Goal: Find contact information: Find contact information

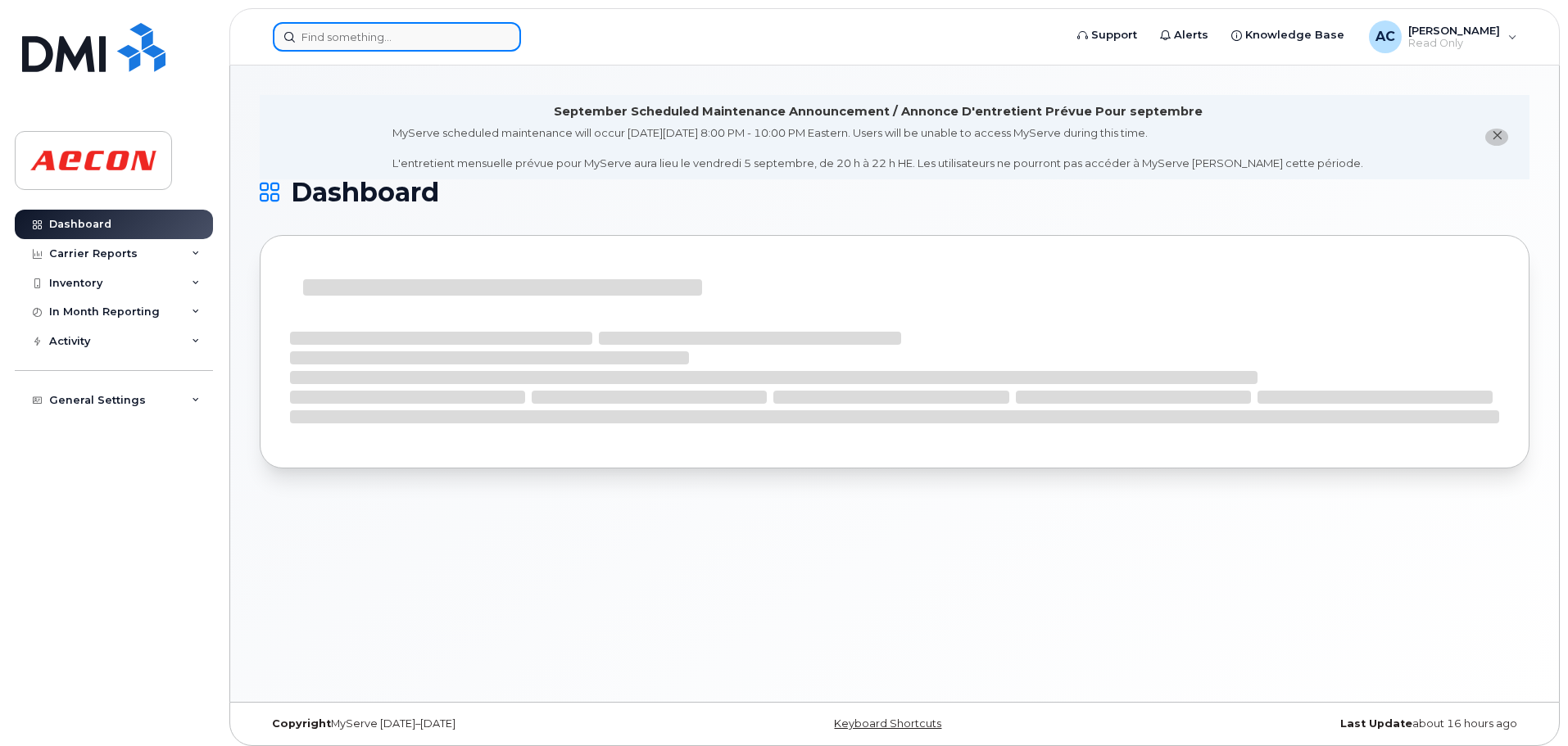
click at [444, 38] on input at bounding box center [397, 37] width 248 height 29
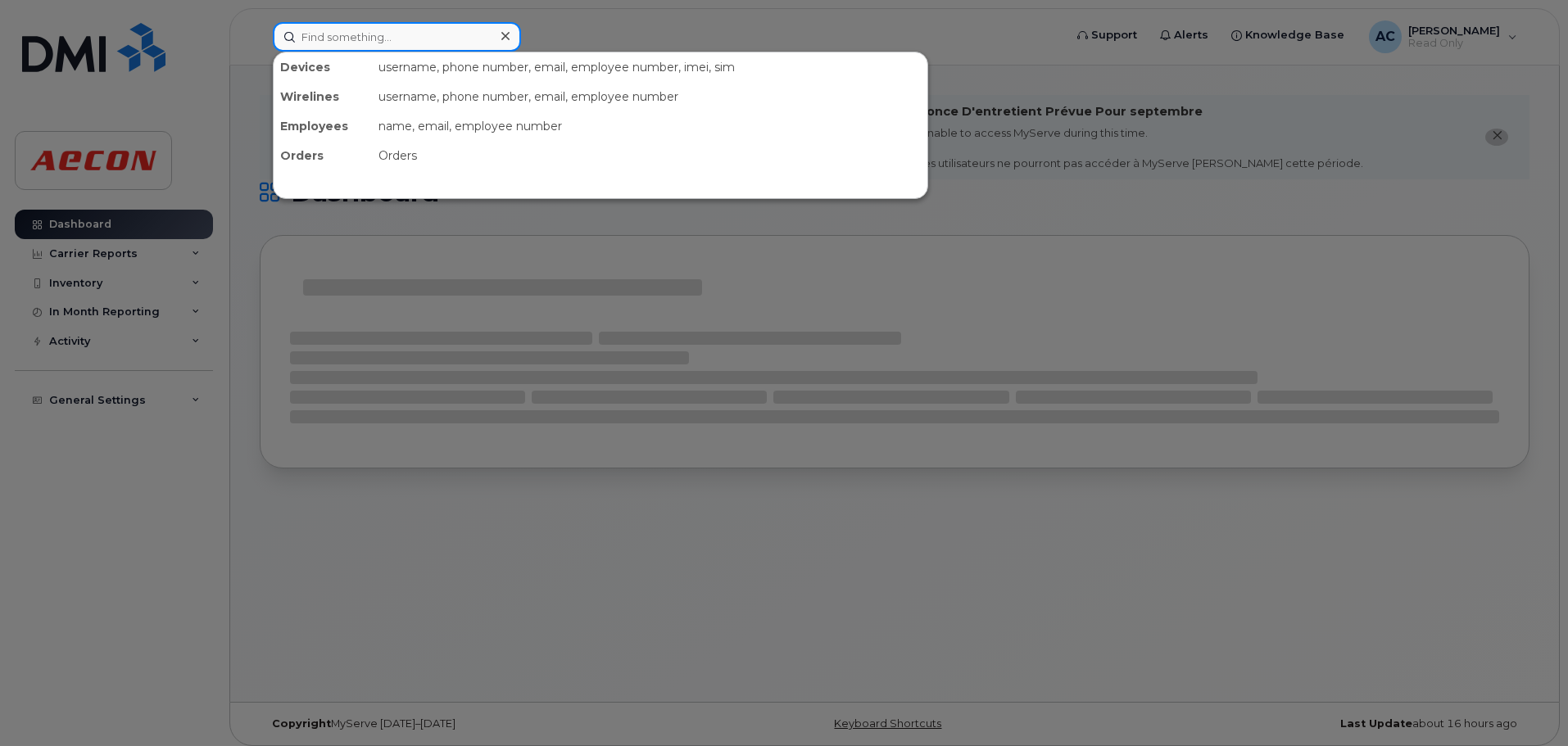
paste input "https://aecon-smartit.onbmc.com/smartit/app/#/personPV/PPL000000011541"
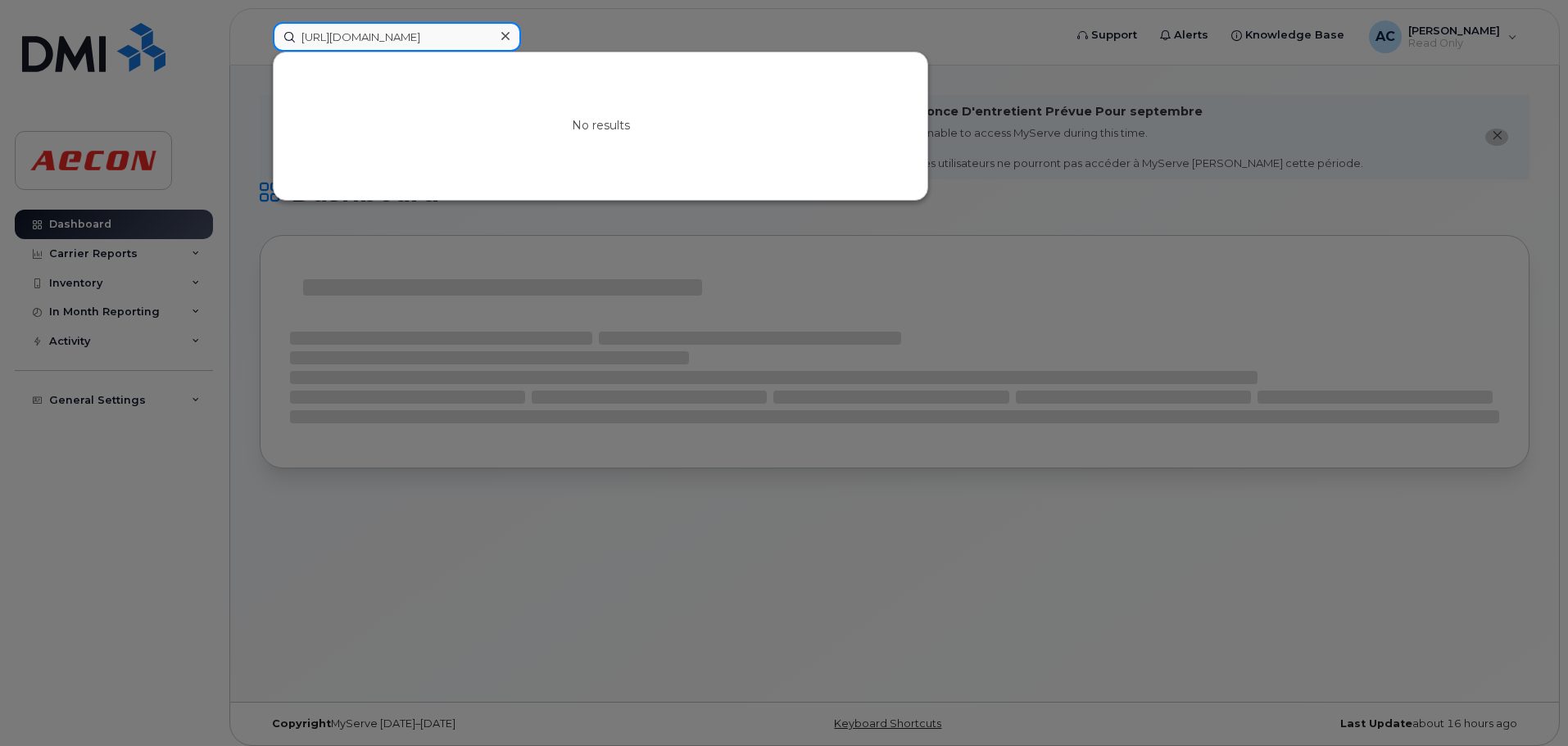
drag, startPoint x: 298, startPoint y: 33, endPoint x: 579, endPoint y: 47, distance: 281.3
click at [579, 47] on div "https://aecon-smartit.onbmc.com/smartit/app/#/personPV/PPL000000011541 No resul…" at bounding box center [662, 37] width 806 height 29
type input "h"
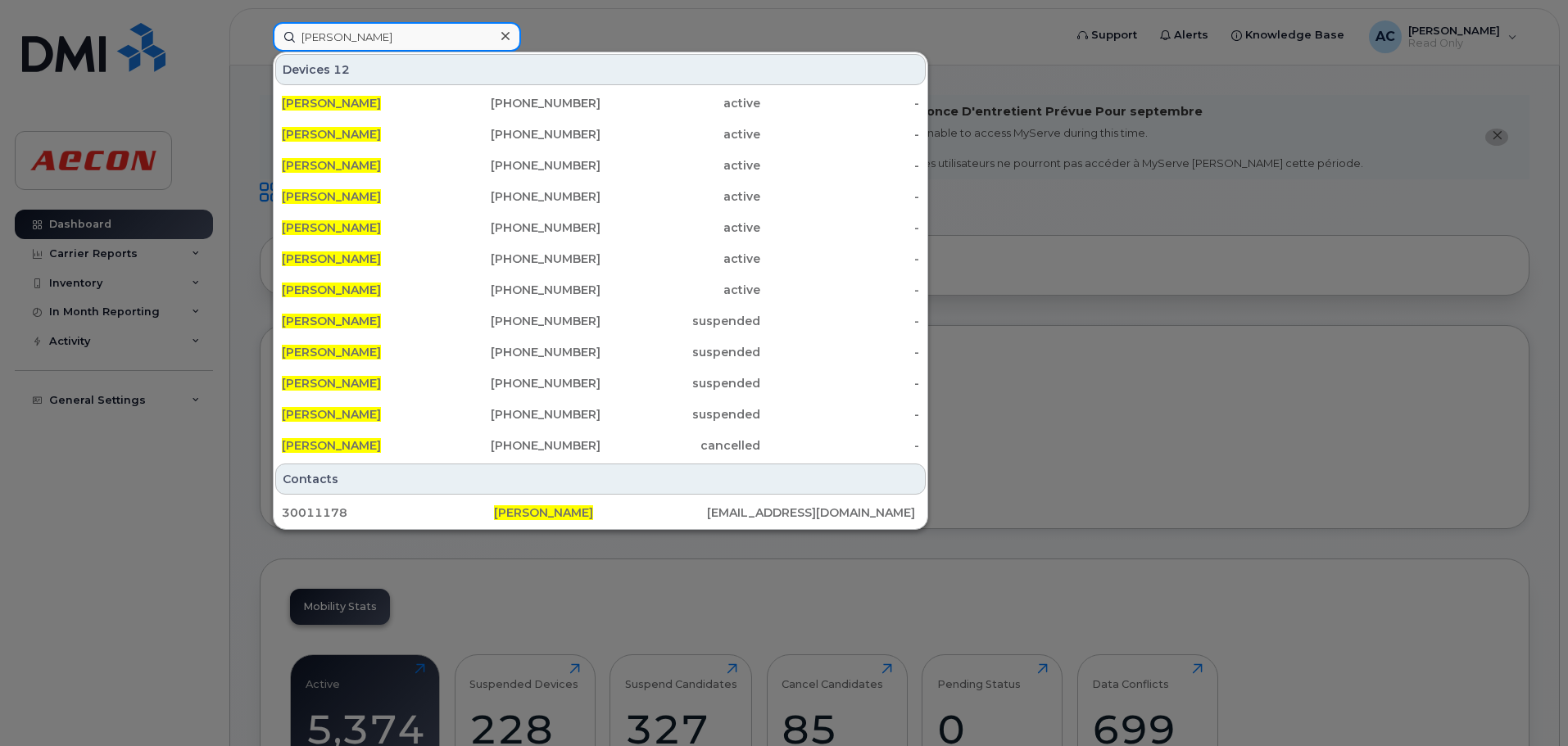
type input "philip santos"
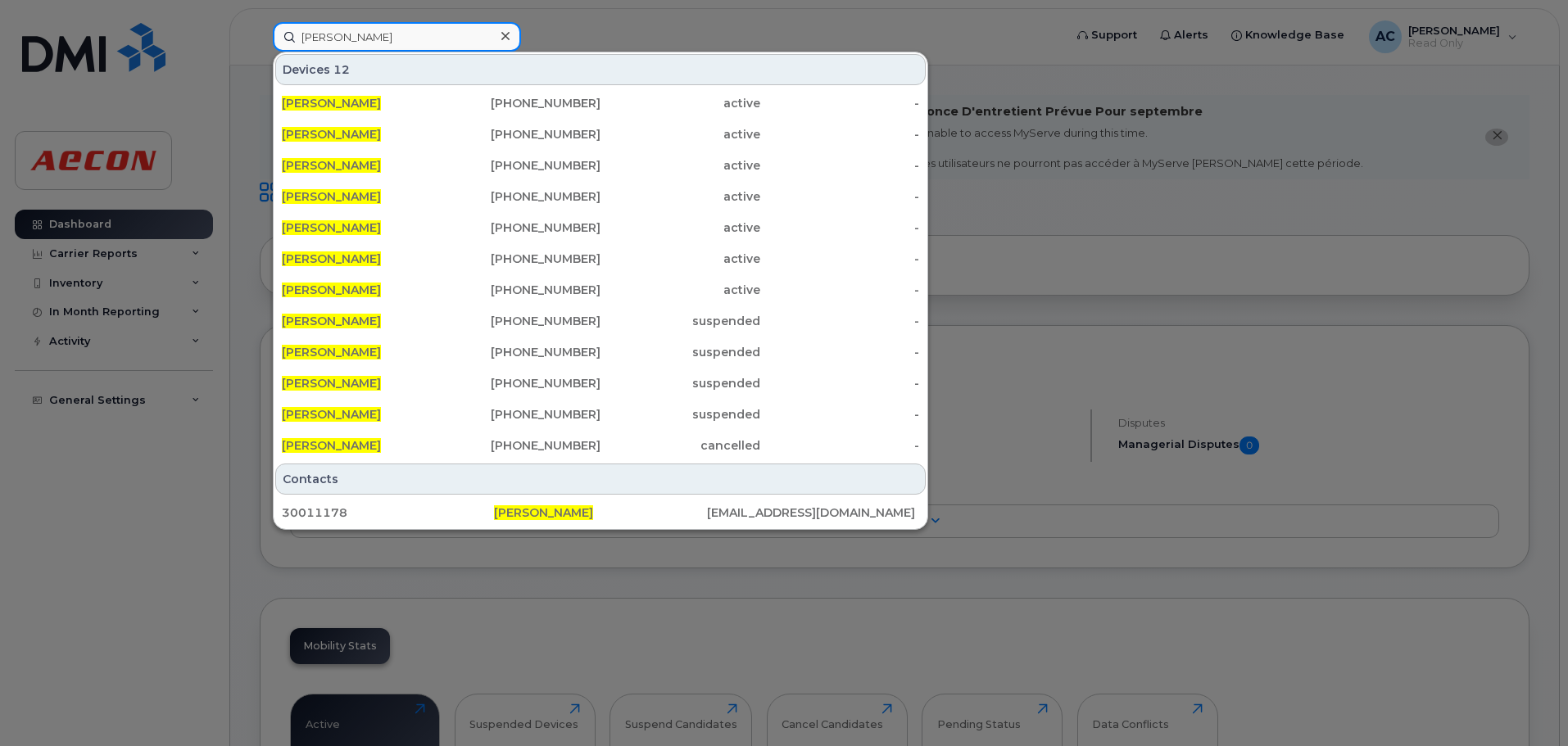
click at [402, 35] on input "philip santos" at bounding box center [397, 37] width 248 height 29
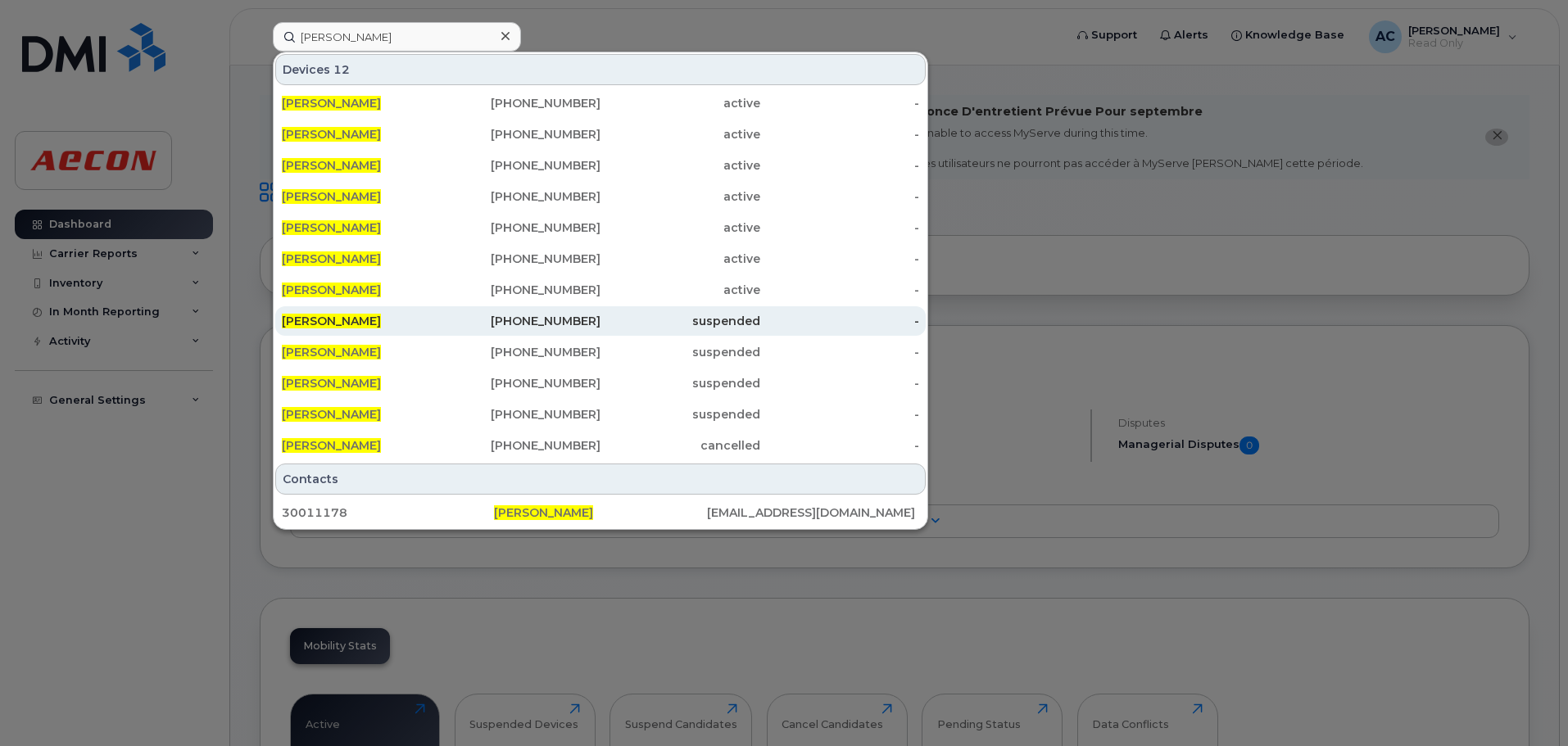
click at [517, 324] on div "[PHONE_NUMBER]" at bounding box center [521, 320] width 160 height 16
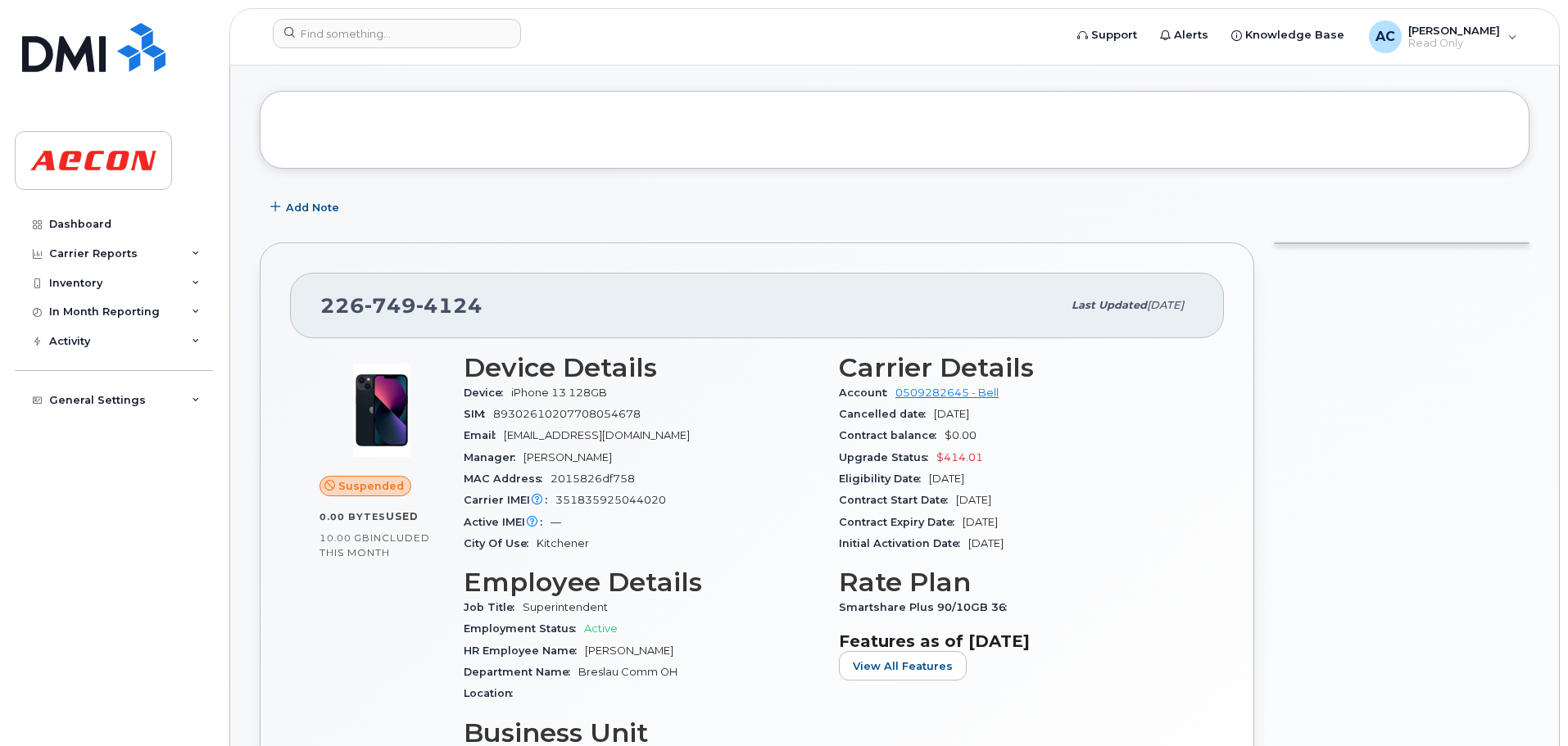
scroll to position [246, 0]
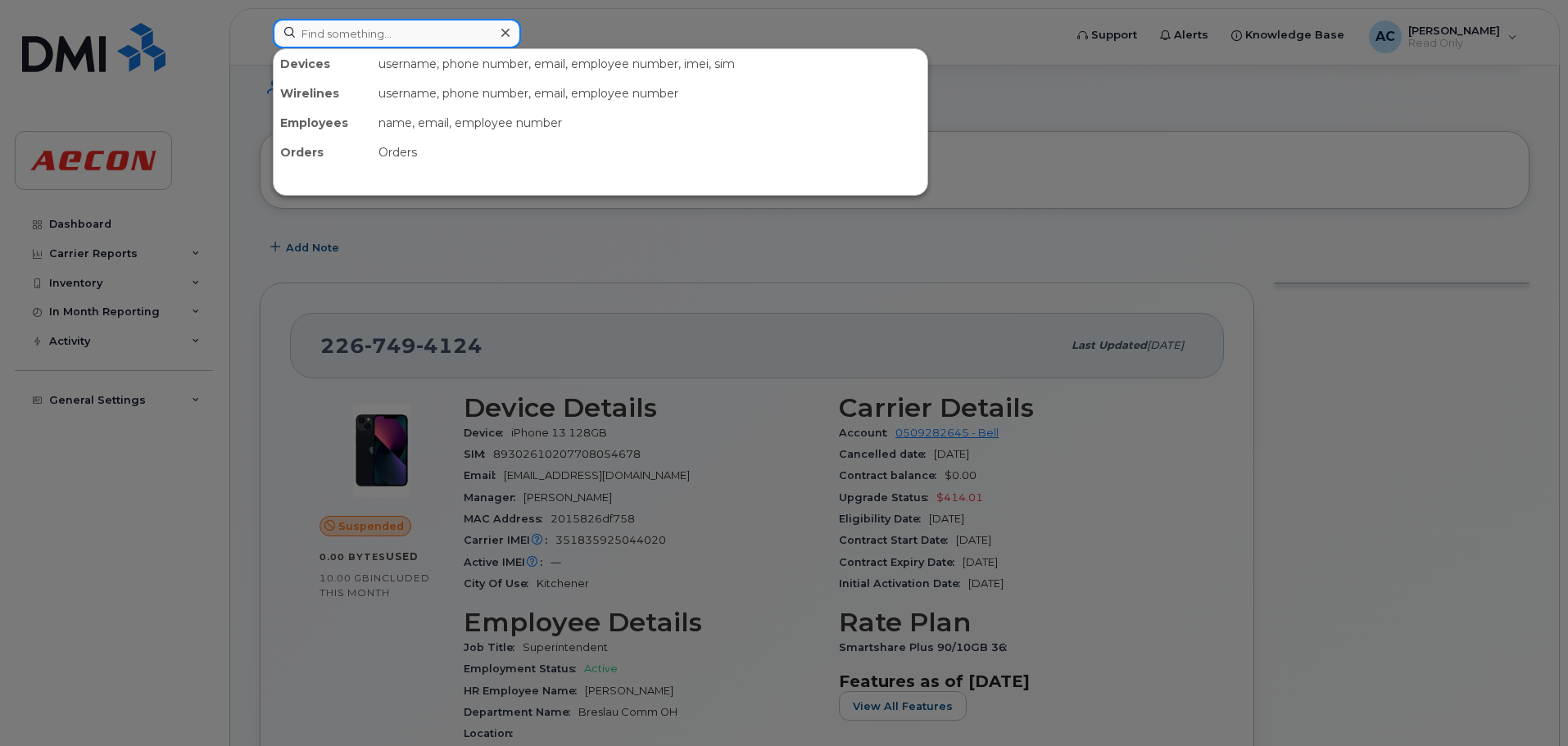
click at [377, 29] on input at bounding box center [397, 34] width 248 height 29
paste input "12892646291"
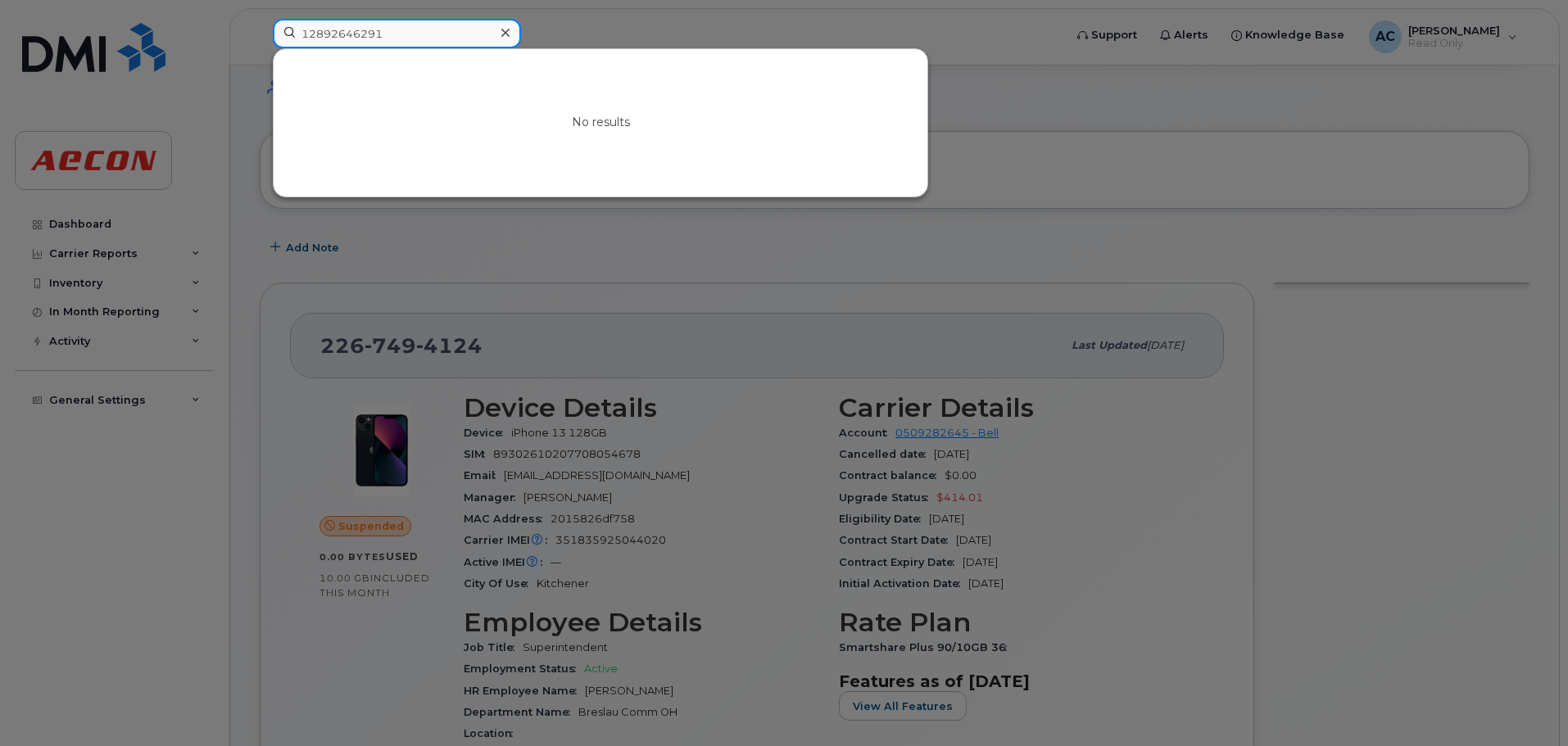
click at [307, 32] on input "12892646291" at bounding box center [397, 34] width 248 height 29
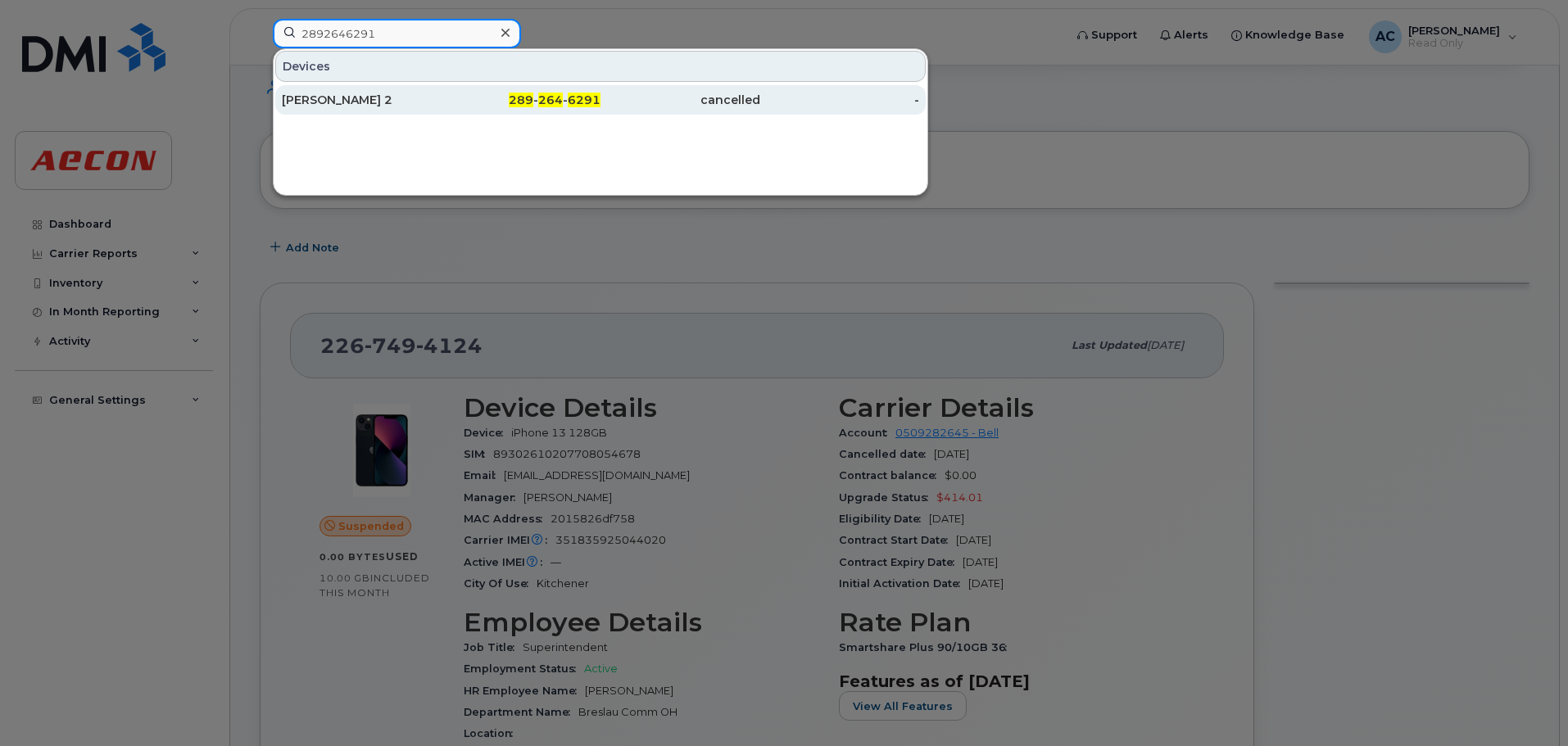
type input "2892646291"
click at [492, 106] on div "289 - 264 - 6291" at bounding box center [521, 100] width 160 height 16
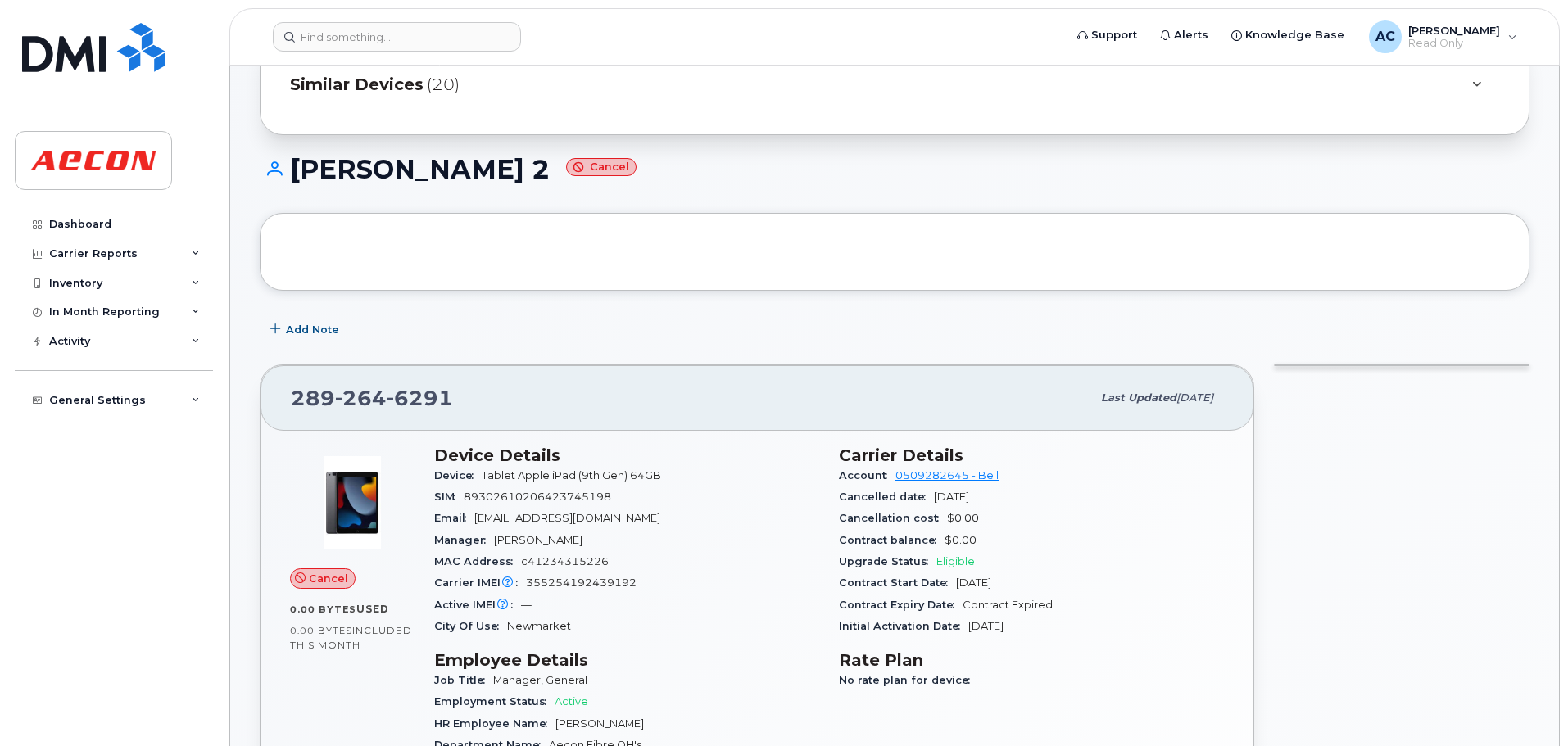
scroll to position [246, 0]
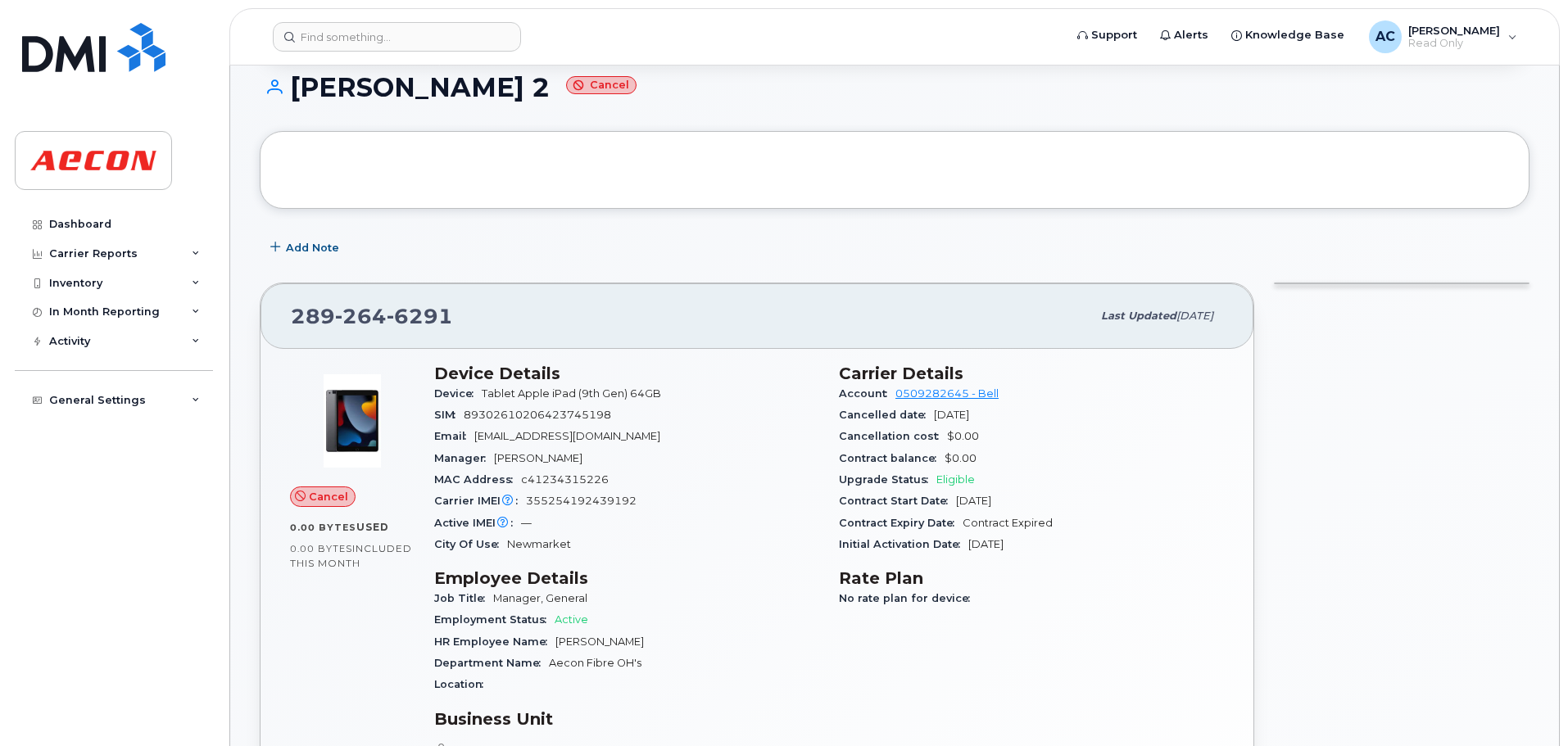
click at [430, 318] on span "6291" at bounding box center [420, 316] width 67 height 24
drag, startPoint x: 430, startPoint y: 318, endPoint x: 346, endPoint y: 319, distance: 84.0
click at [346, 319] on span "289 264 6291" at bounding box center [371, 316] width 162 height 24
copy span "289 264 6291"
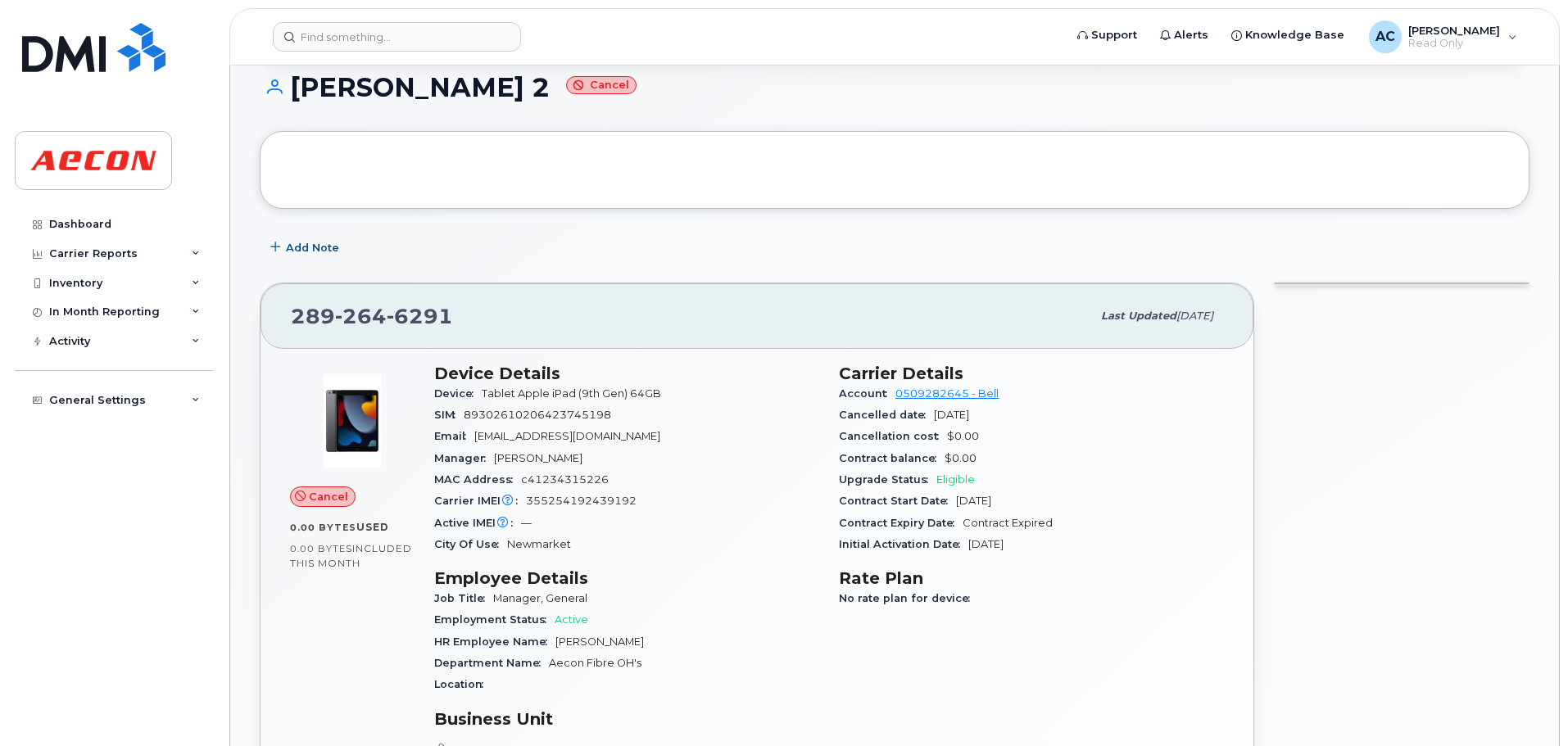
click at [524, 417] on span "89302610206423745198" at bounding box center [538, 415] width 147 height 12
copy span "89302610206423745198"
click at [599, 498] on span "355254192439192" at bounding box center [582, 501] width 111 height 12
click at [599, 498] on span "355254192439192" at bounding box center [582, 501] width 111 height 12
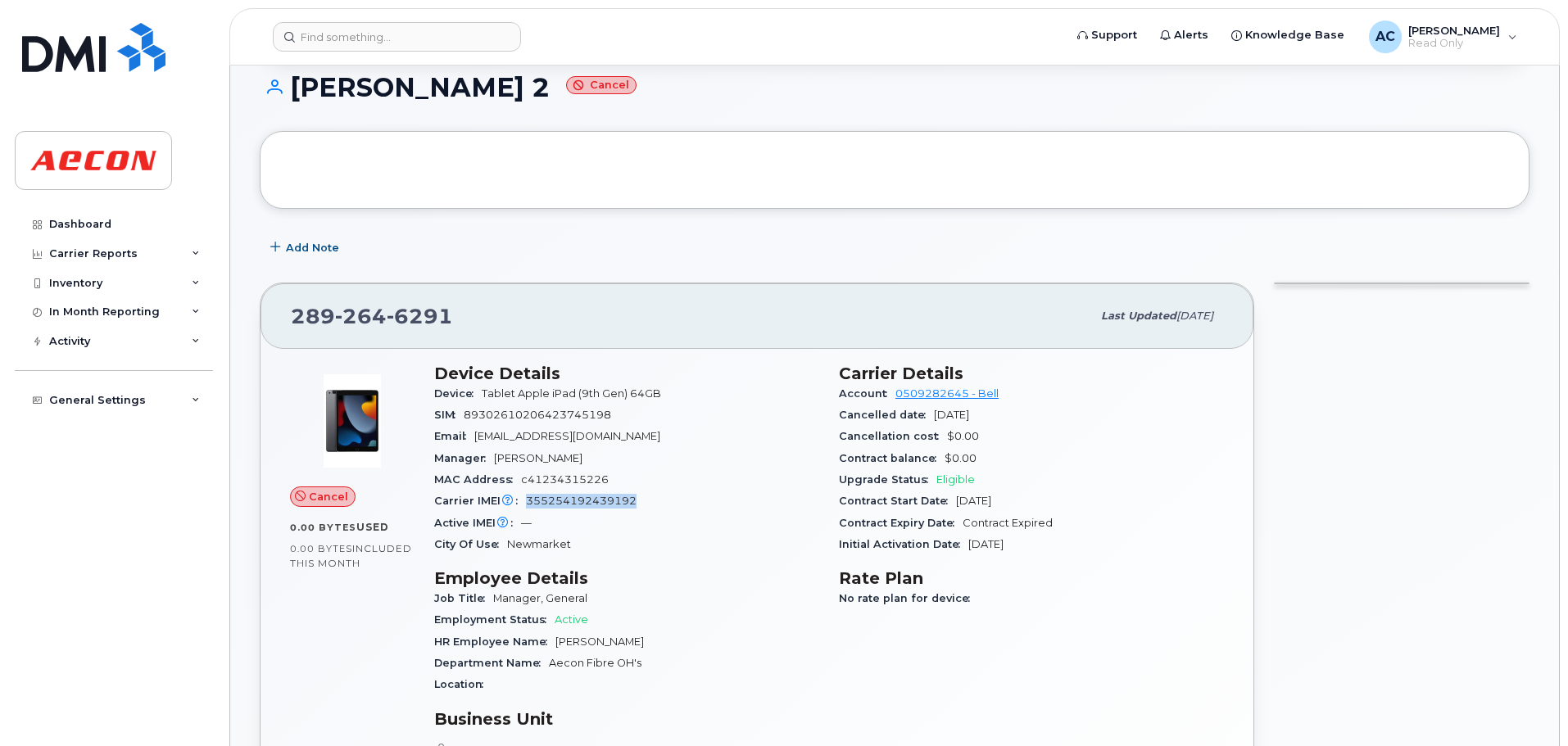
copy span "355254192439192"
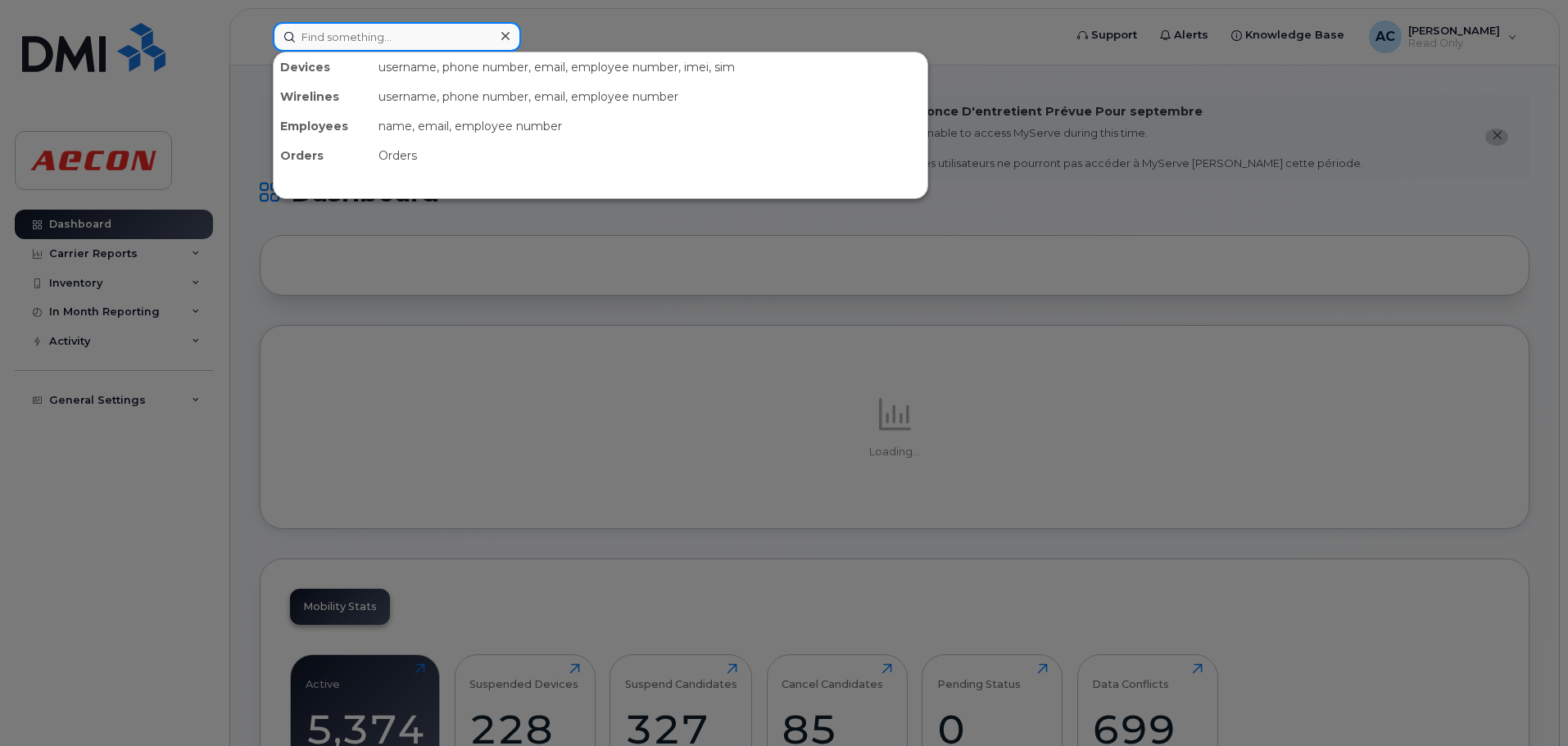
click at [407, 45] on input at bounding box center [397, 37] width 248 height 29
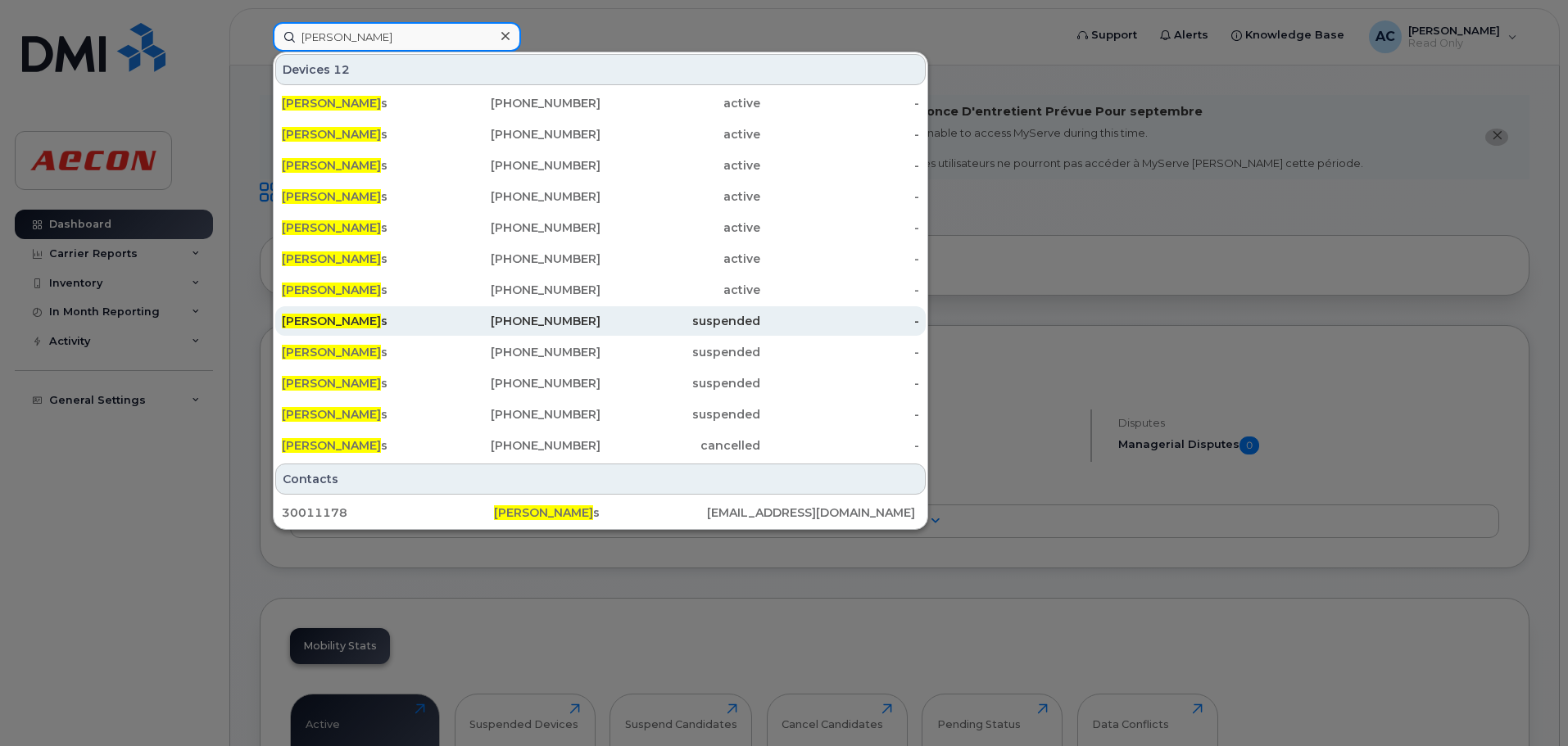
type input "philip santo"
click at [494, 315] on div "226-749-4124" at bounding box center [521, 320] width 160 height 16
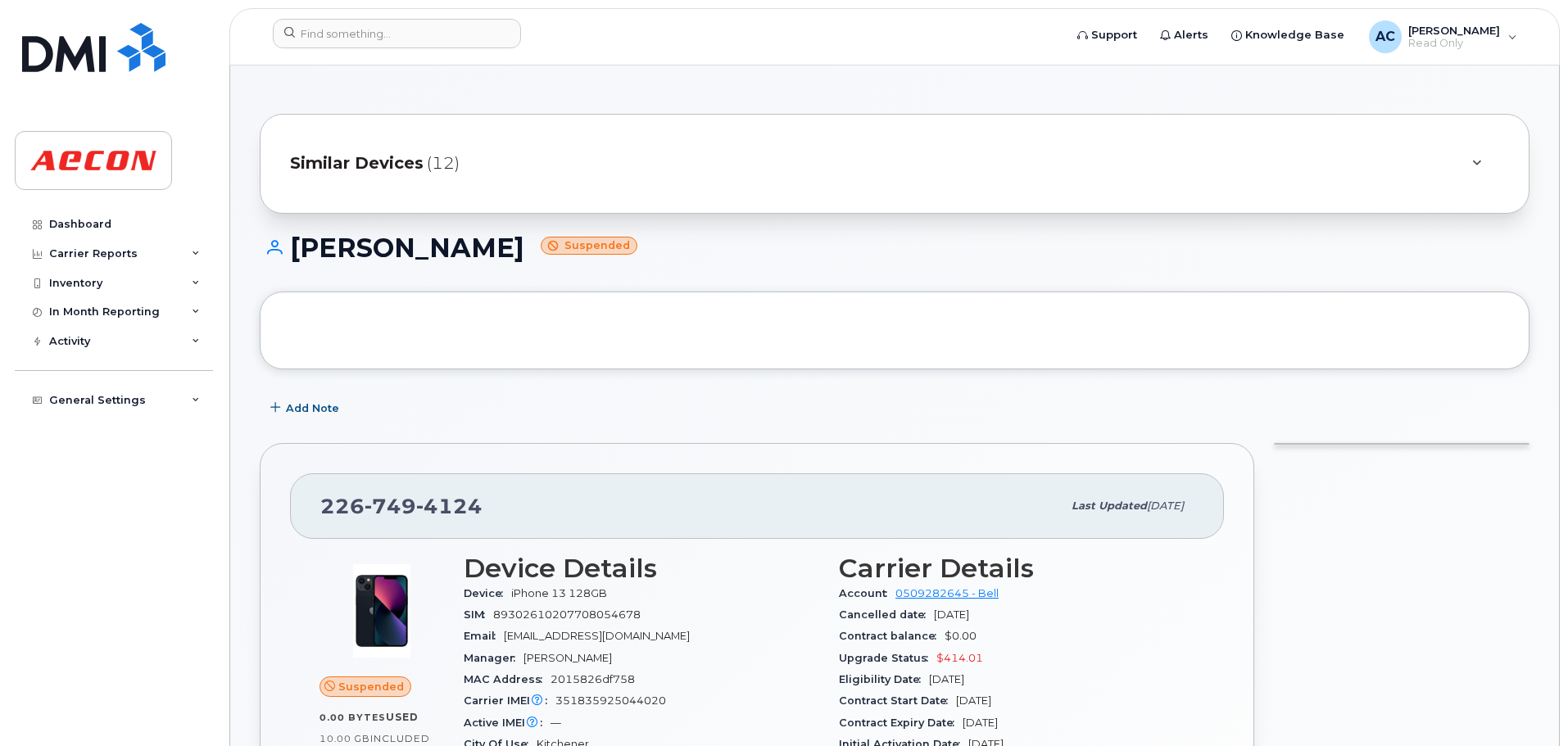
scroll to position [82, 0]
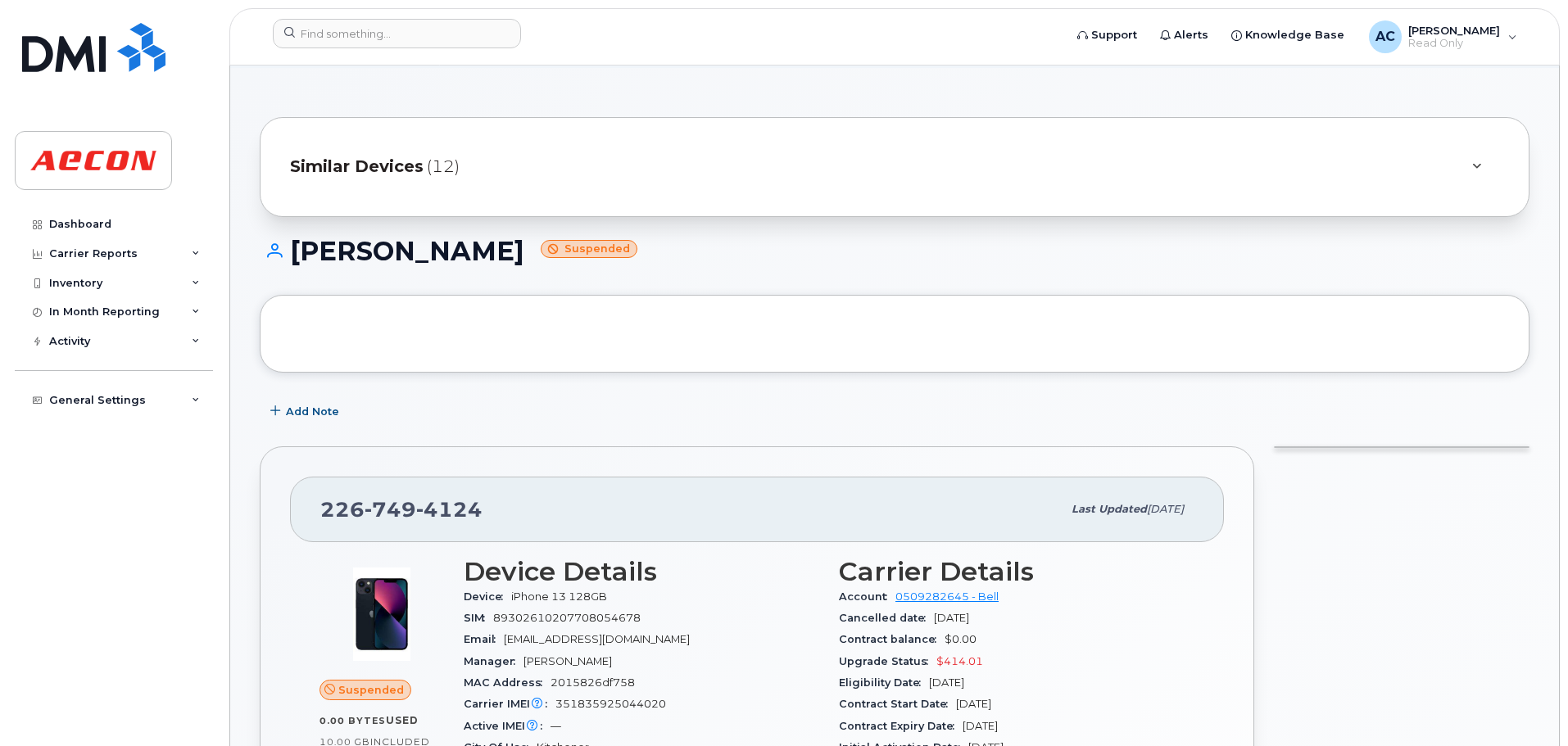
click at [485, 167] on div "Similar Devices (12)" at bounding box center [872, 166] width 1164 height 39
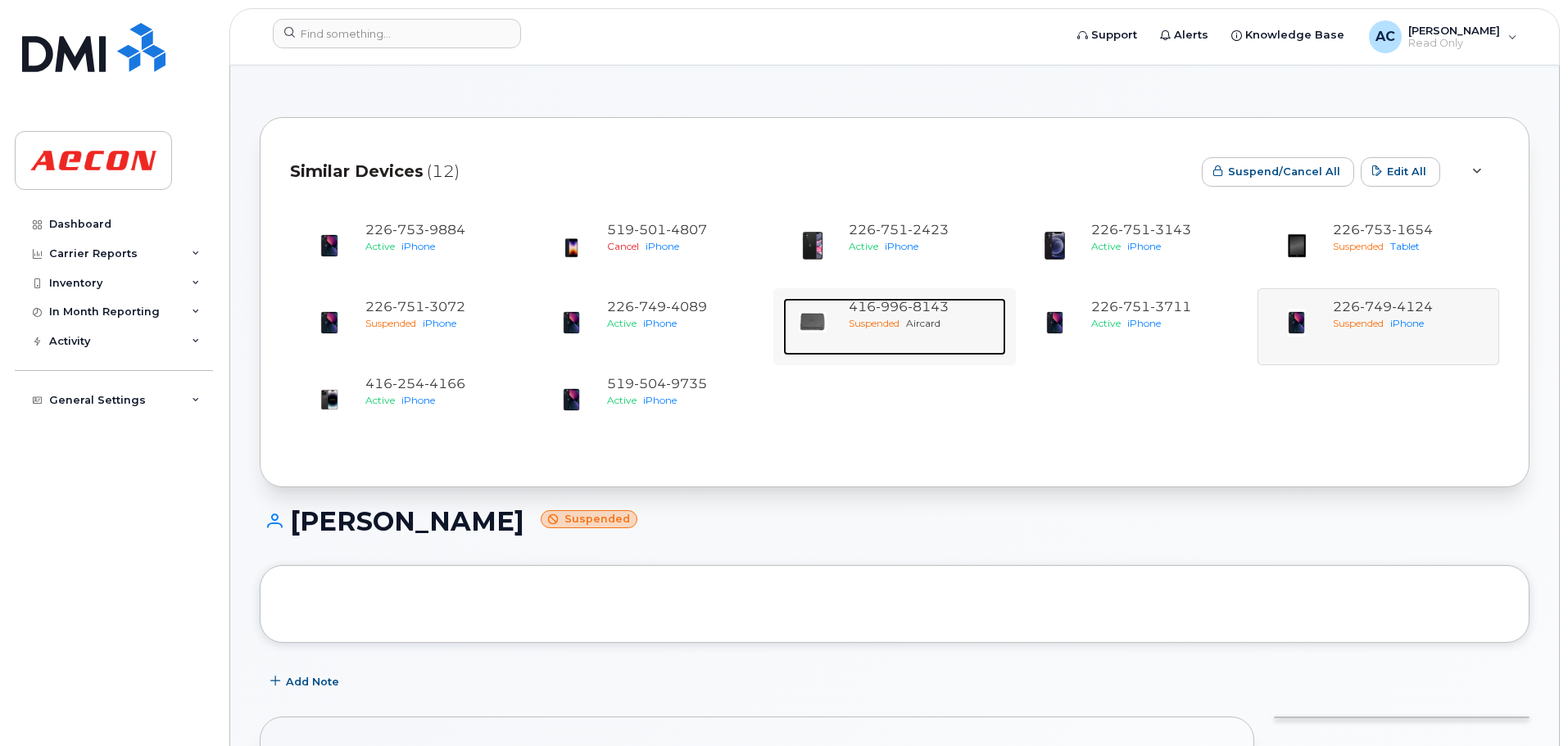
click at [927, 318] on span "Aircard" at bounding box center [924, 323] width 35 height 12
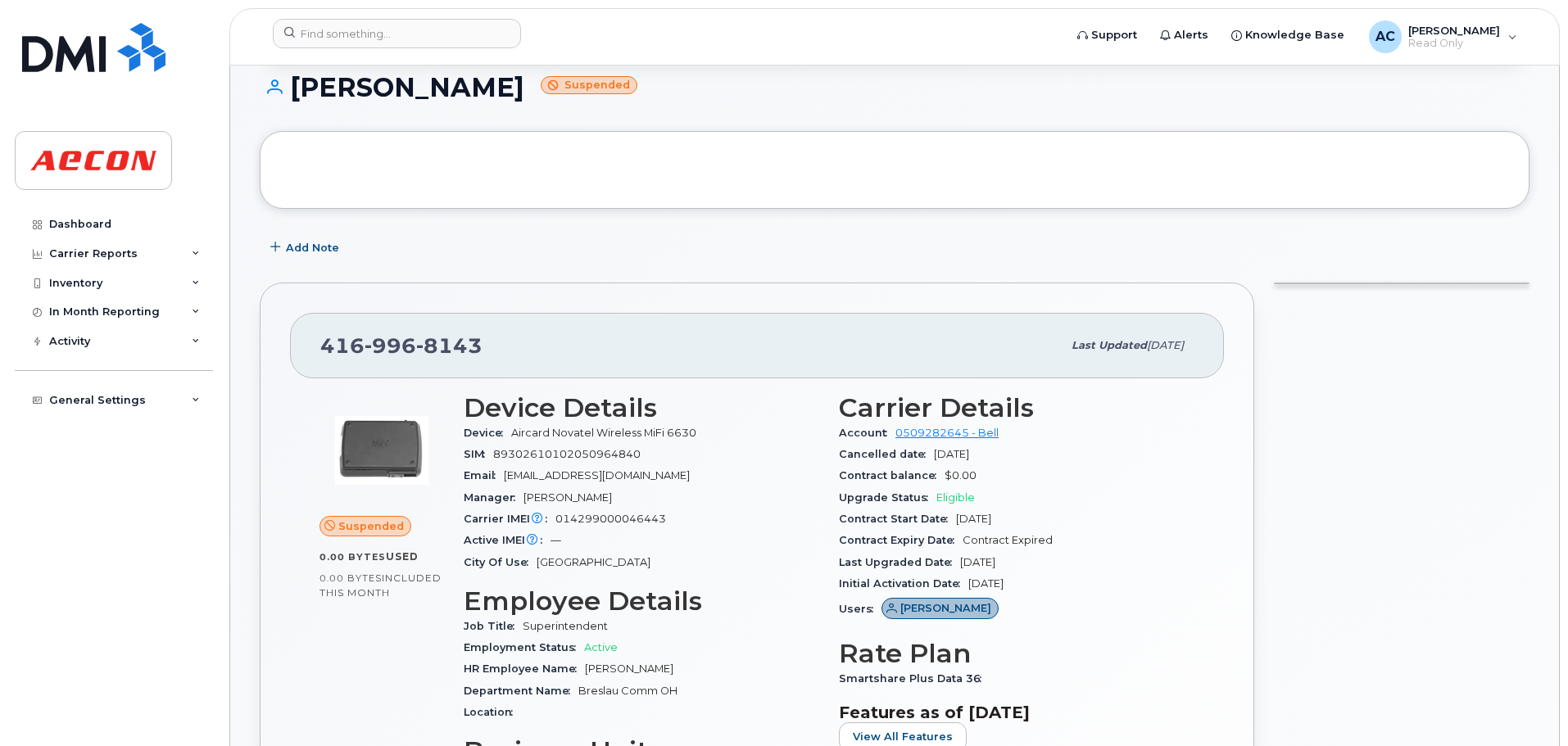
scroll to position [328, 0]
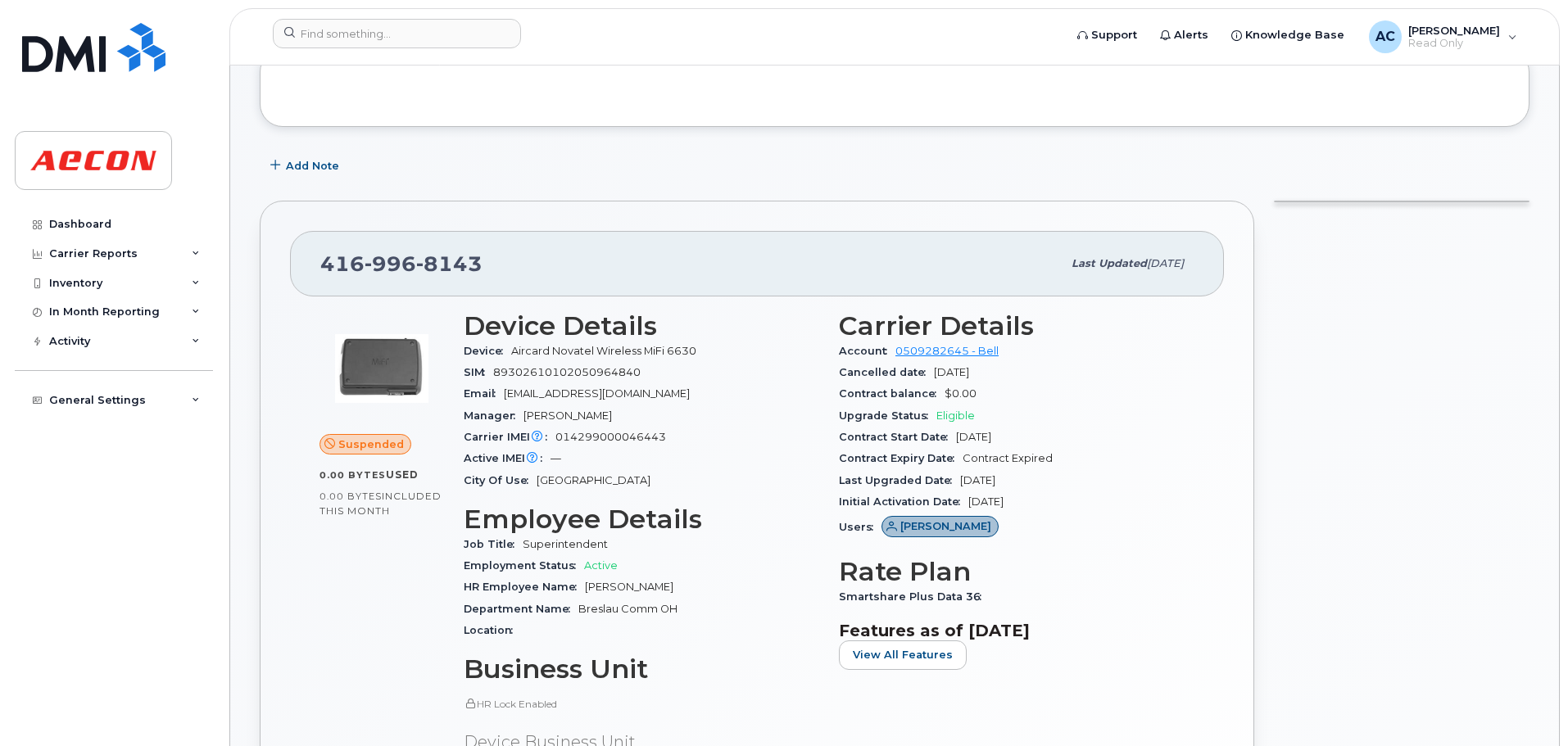
click at [438, 267] on span "8143" at bounding box center [449, 264] width 67 height 24
copy span "[PHONE_NUMBER]"
drag, startPoint x: 638, startPoint y: 373, endPoint x: 576, endPoint y: 375, distance: 62.0
click at [588, 374] on span "89302610102050964840" at bounding box center [567, 372] width 147 height 12
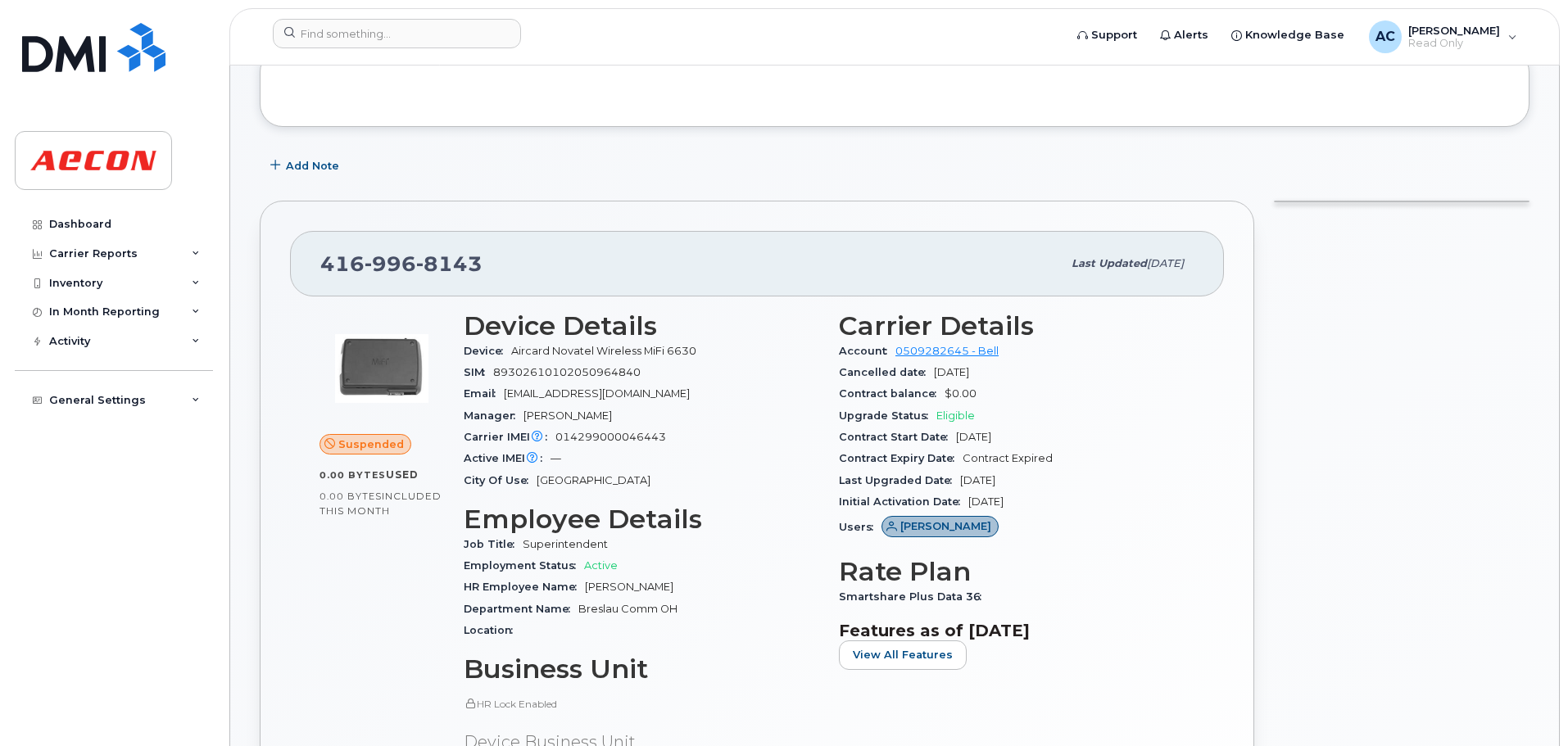
click at [532, 375] on span "89302610102050964840" at bounding box center [567, 372] width 147 height 12
copy span "89302610102050964840"
click at [617, 435] on span "014299000046443" at bounding box center [611, 437] width 111 height 12
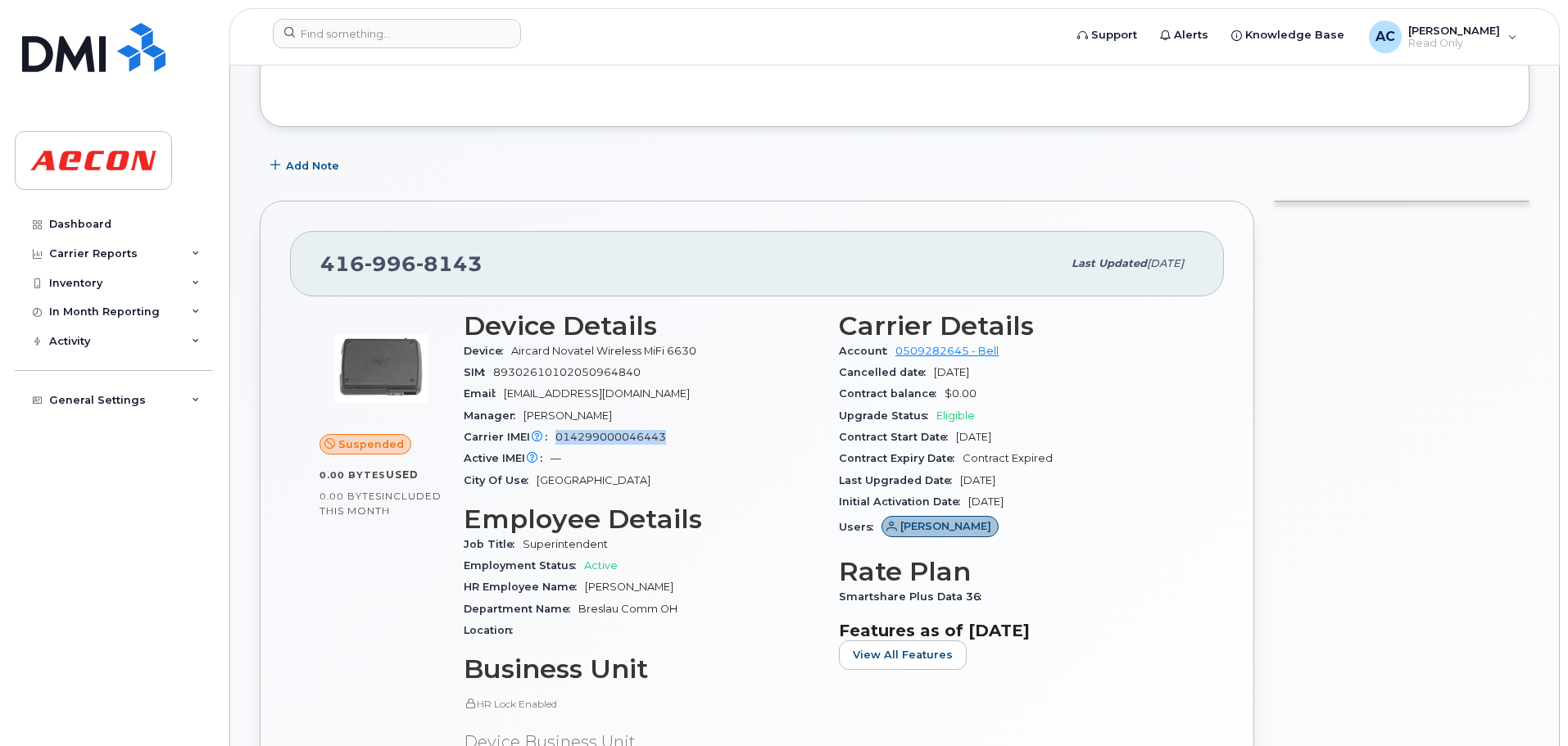
copy span "014299000046443"
